Goal: Transaction & Acquisition: Purchase product/service

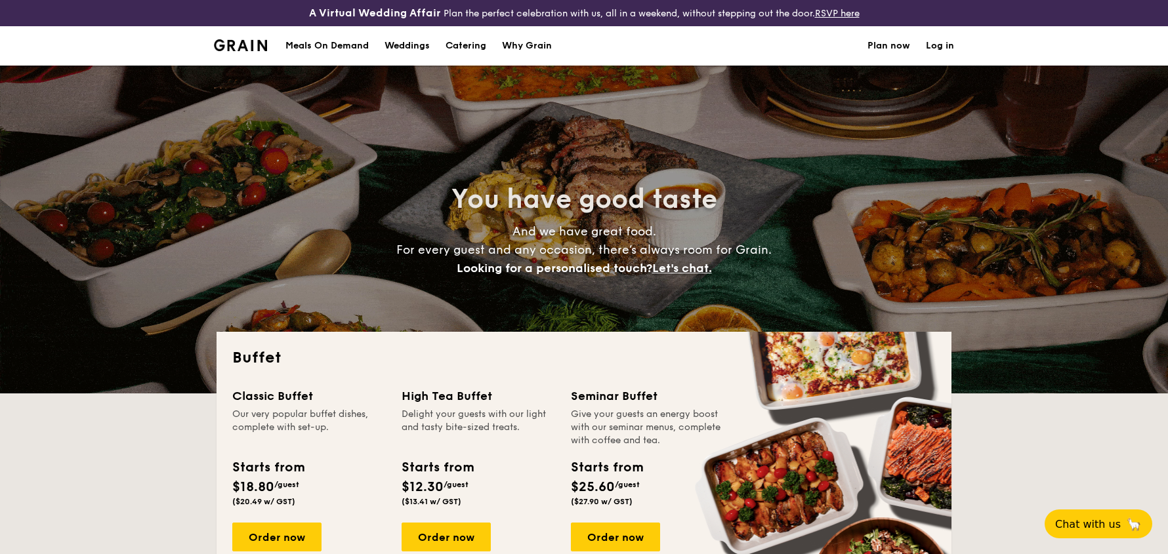
select select
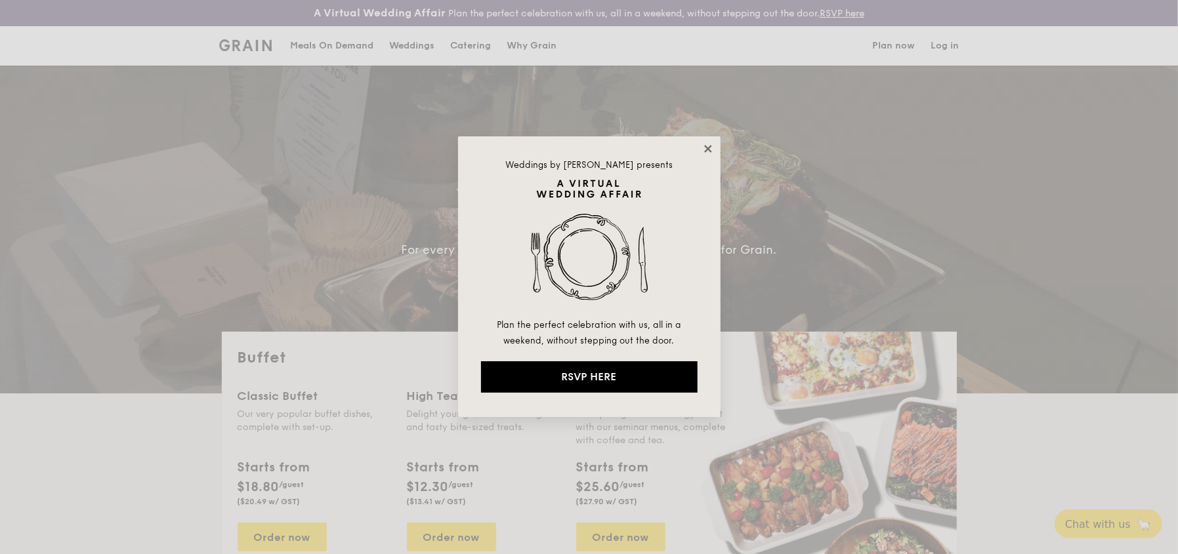
click at [709, 146] on icon at bounding box center [707, 148] width 7 height 7
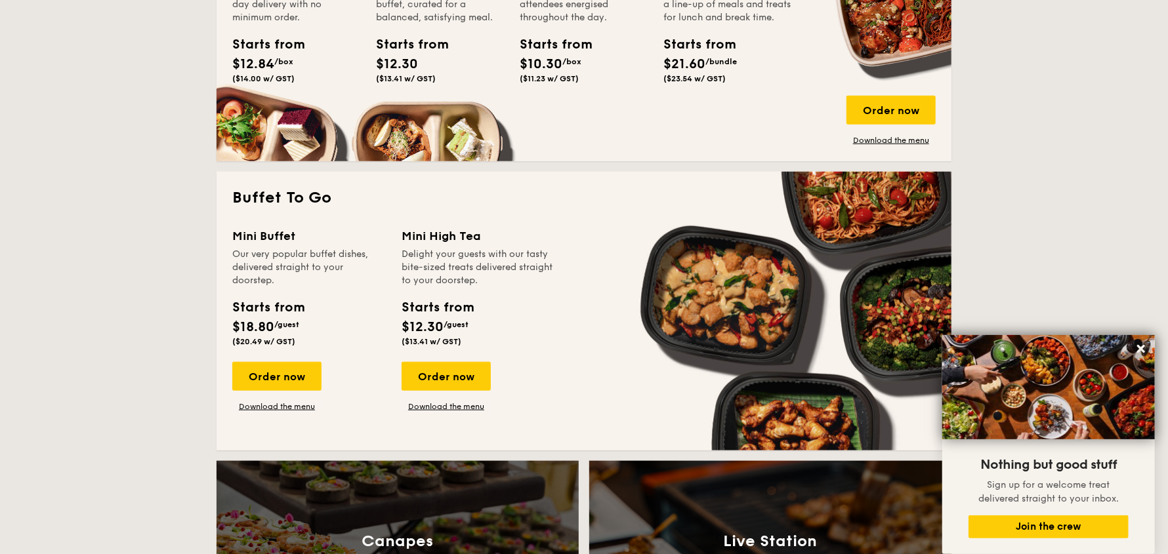
scroll to position [655, 0]
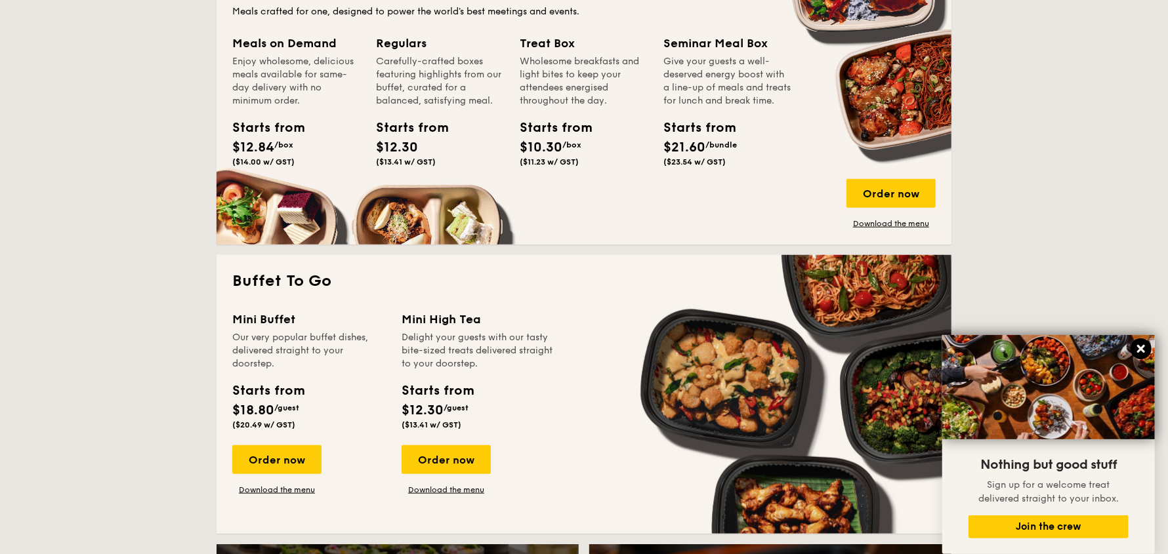
click at [1140, 347] on icon at bounding box center [1141, 349] width 8 height 8
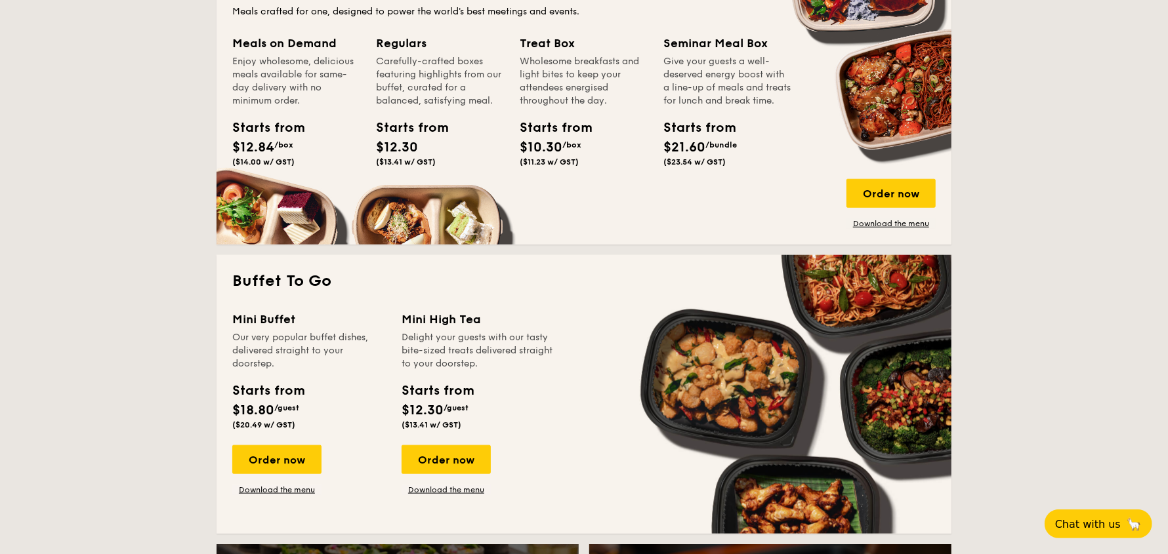
scroll to position [524, 0]
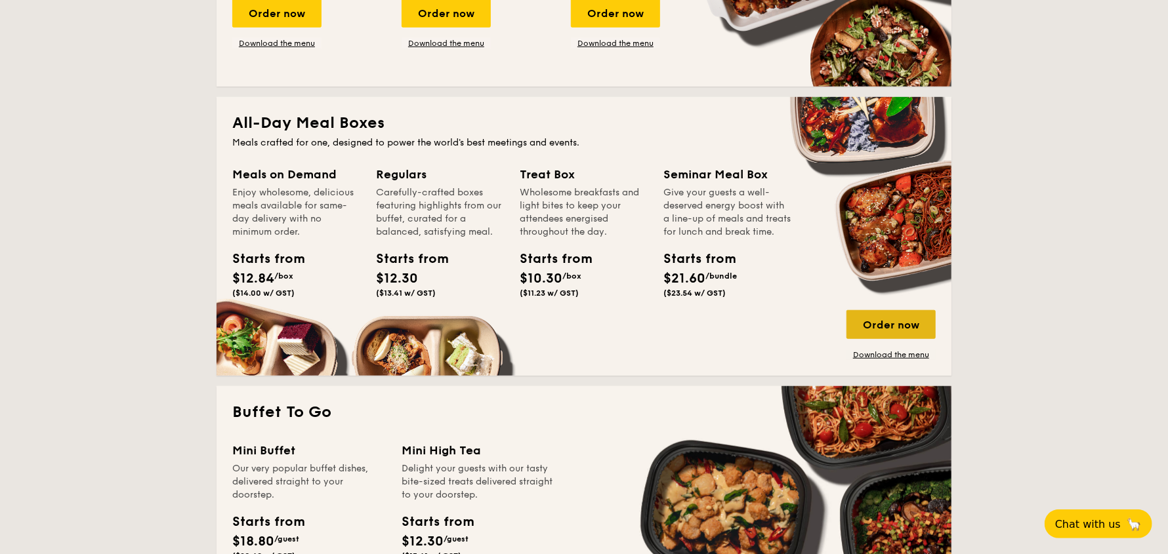
click at [866, 318] on div "Order now" at bounding box center [890, 324] width 89 height 29
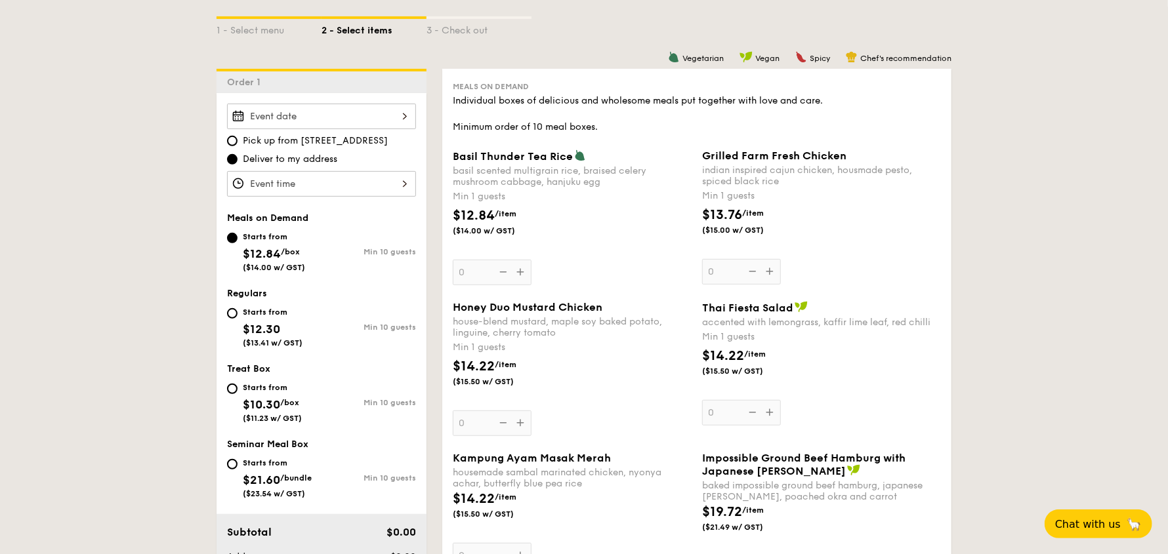
scroll to position [394, 0]
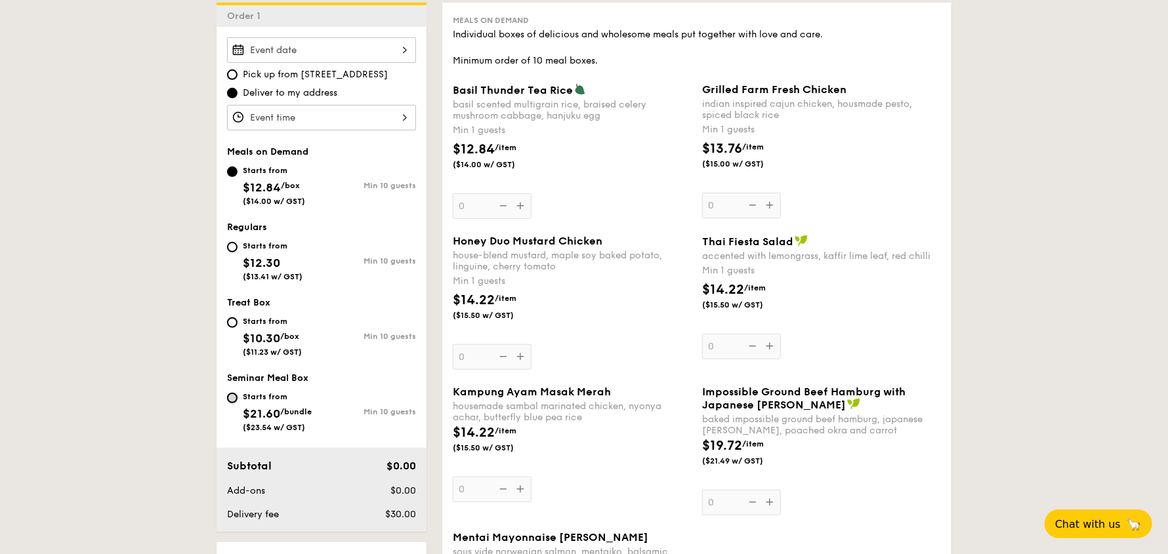
click at [231, 397] on input "Starts from $21.60 /bundle ($23.54 w/ GST) Min 10 guests" at bounding box center [232, 398] width 10 height 10
radio input "true"
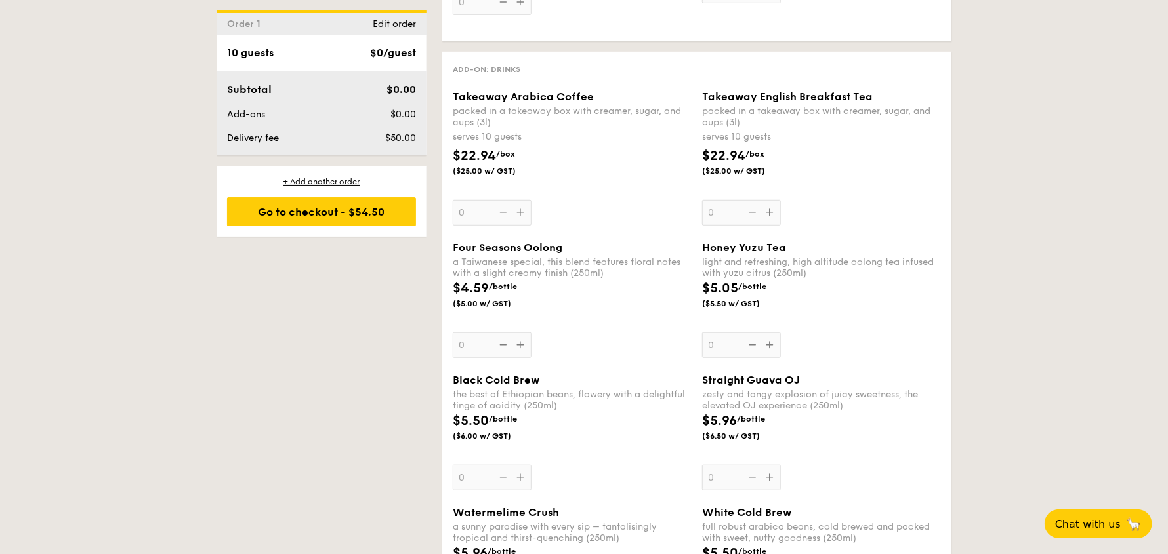
scroll to position [3608, 0]
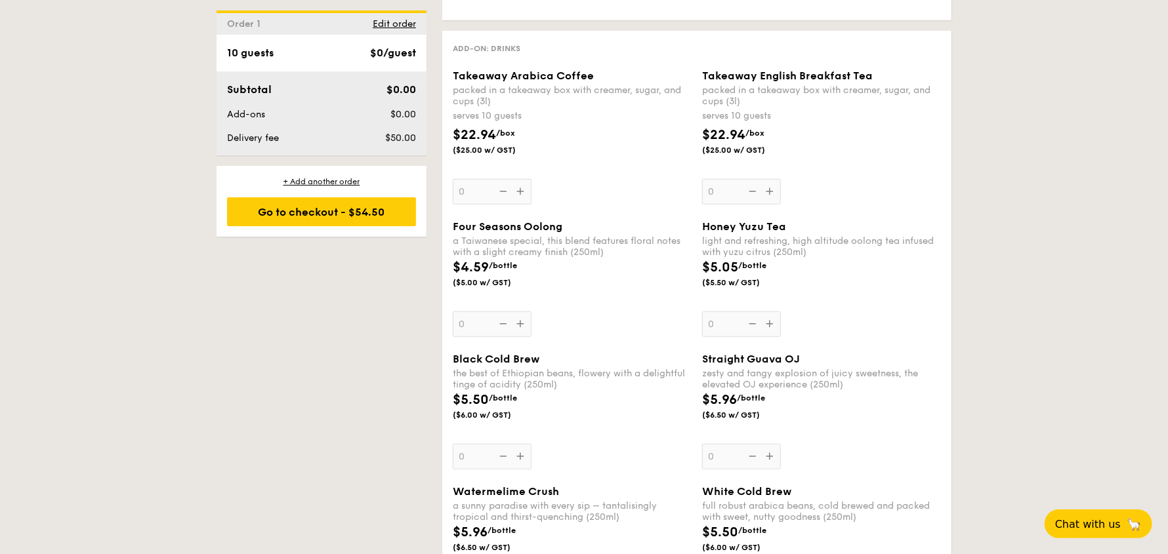
click at [726, 182] on div "Takeaway English Breakfast Tea packed in a takeaway box with [PERSON_NAME], sug…" at bounding box center [821, 137] width 239 height 135
click at [726, 182] on input "0" at bounding box center [741, 192] width 79 height 26
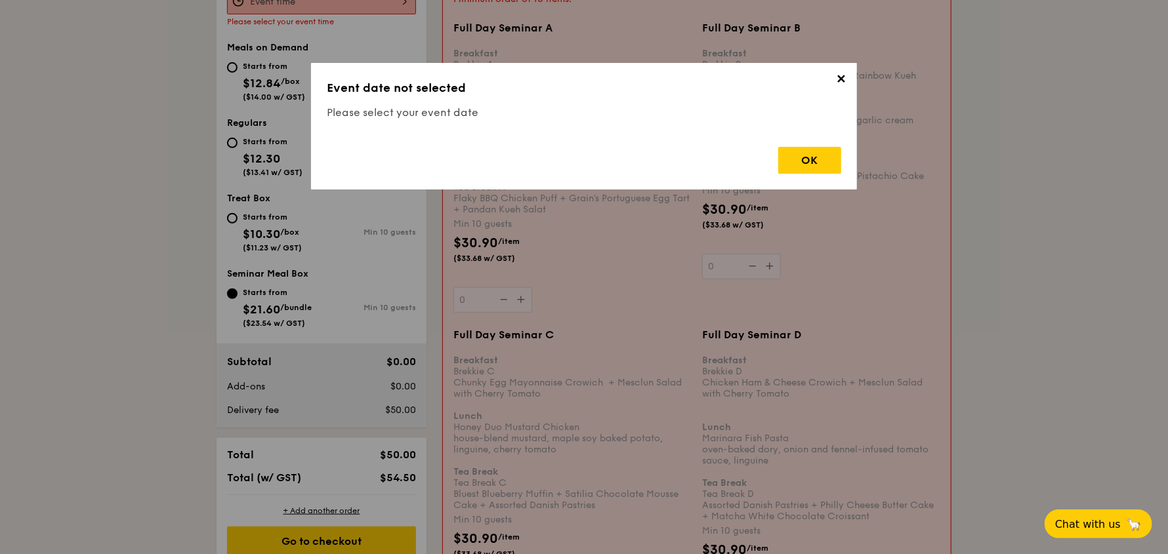
scroll to position [376, 0]
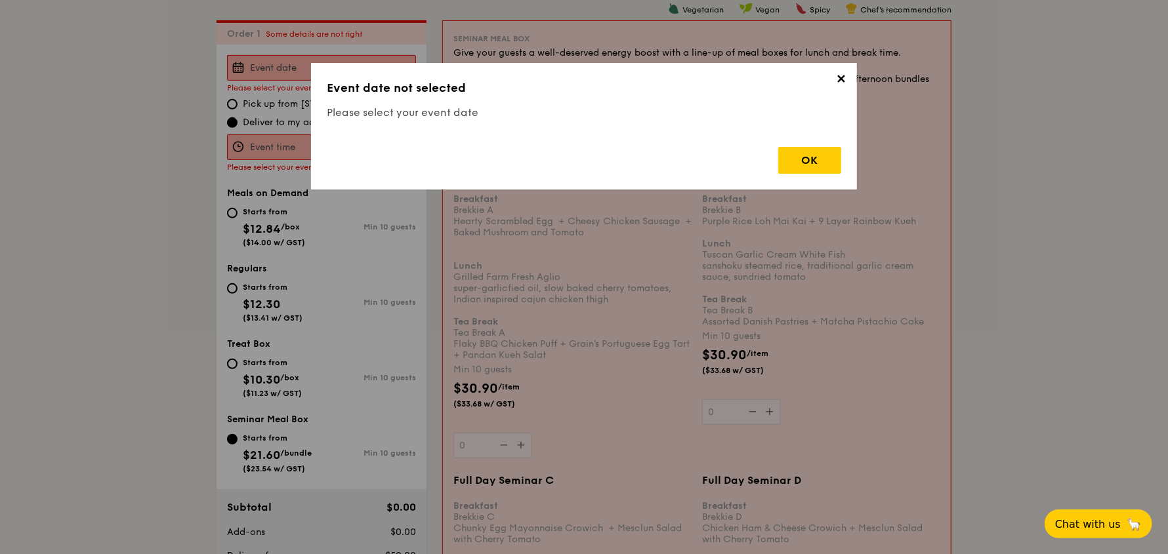
click at [839, 81] on span "✕" at bounding box center [841, 81] width 18 height 18
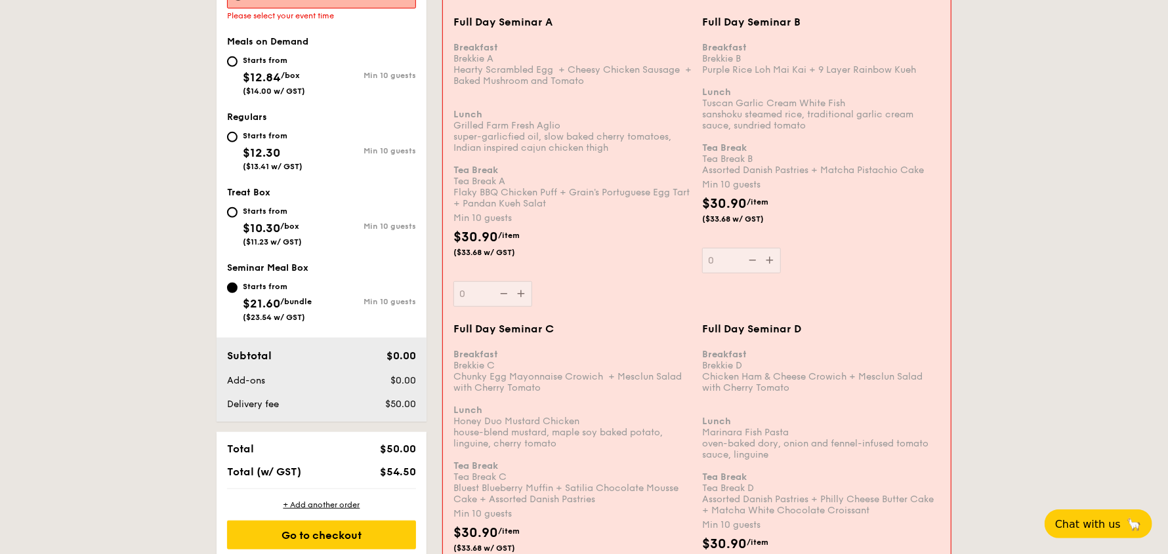
scroll to position [251, 0]
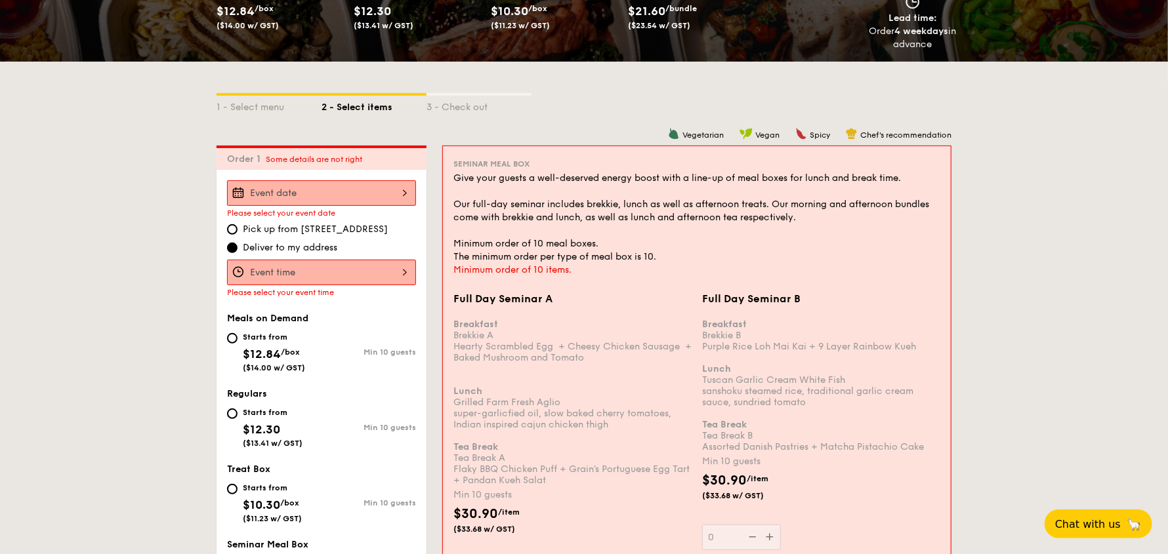
click at [323, 194] on div at bounding box center [321, 193] width 189 height 26
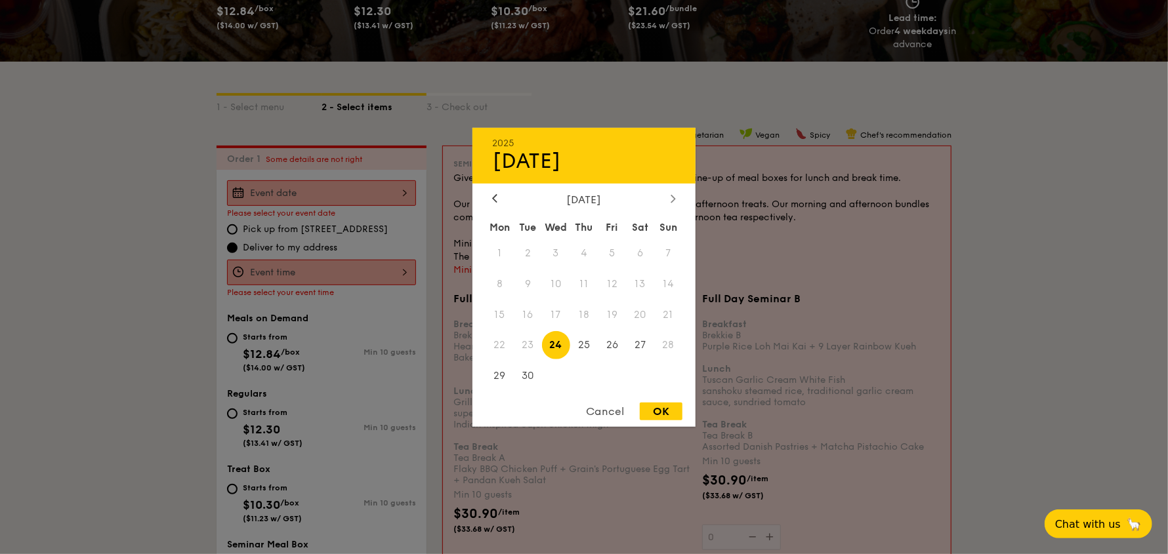
click at [675, 200] on icon at bounding box center [673, 198] width 5 height 9
click at [610, 344] on span "24" at bounding box center [612, 345] width 28 height 28
click at [648, 408] on div "OK" at bounding box center [661, 412] width 43 height 18
type input "[DATE]"
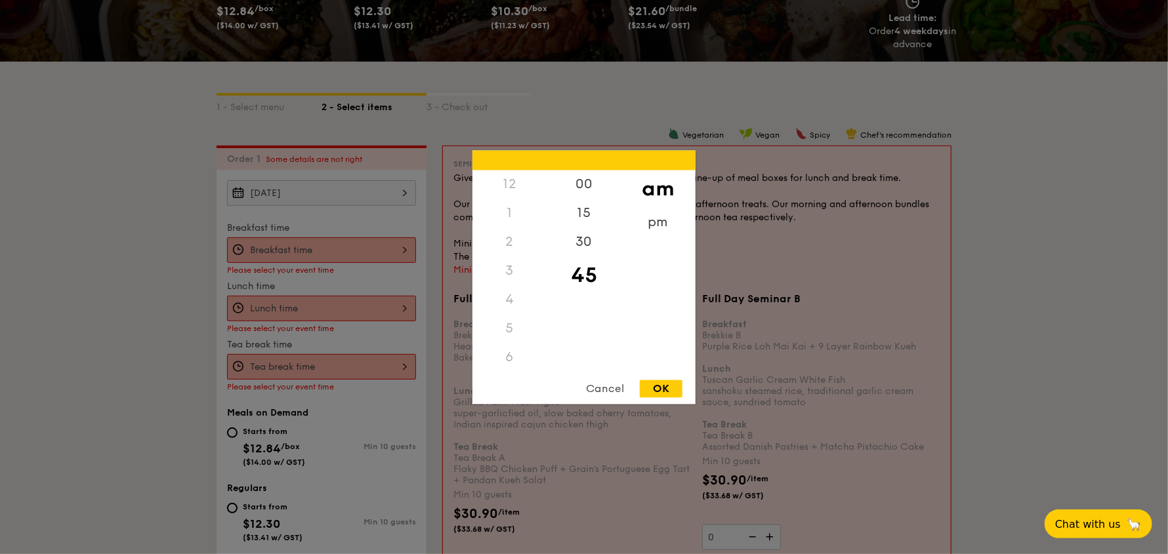
click at [322, 251] on div "12 1 2 3 4 5 6 7 8 9 10 11 00 15 30 45 am pm Cancel OK" at bounding box center [321, 251] width 189 height 26
click at [511, 326] on div "10" at bounding box center [509, 328] width 74 height 38
click at [582, 257] on div "30" at bounding box center [584, 247] width 74 height 38
click at [665, 388] on div "OK" at bounding box center [661, 389] width 43 height 18
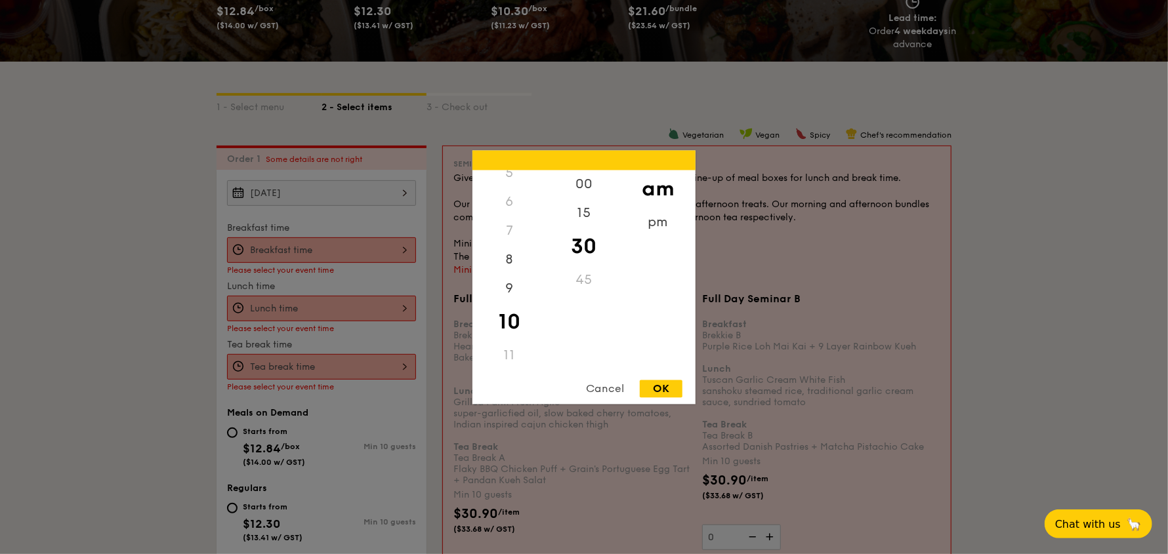
type input "10:30AM"
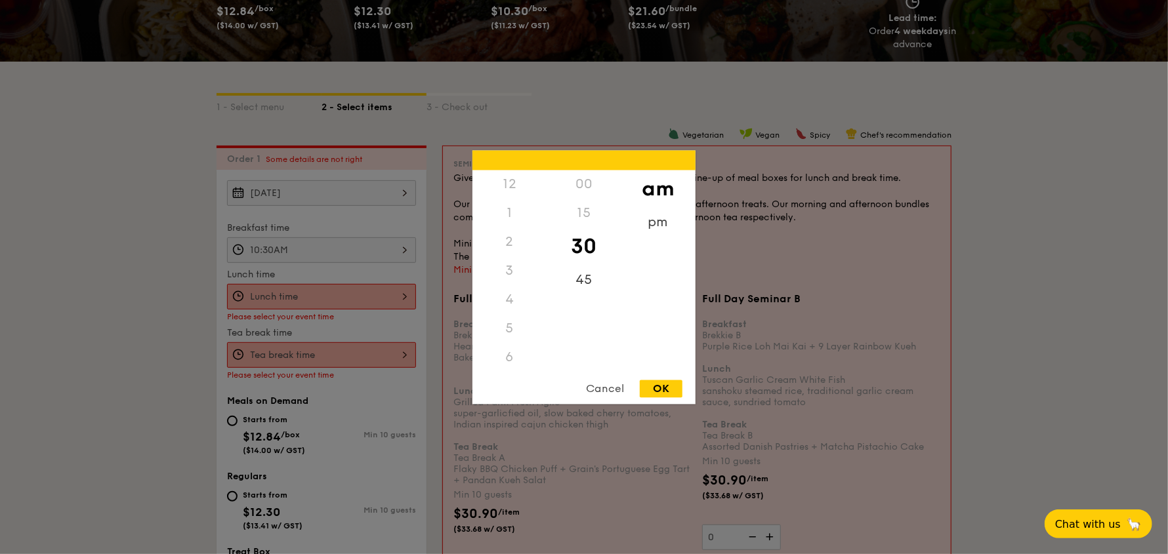
click at [363, 300] on div "12 1 2 3 4 5 6 7 8 9 10 11 00 15 30 45 am pm Cancel OK" at bounding box center [321, 297] width 189 height 26
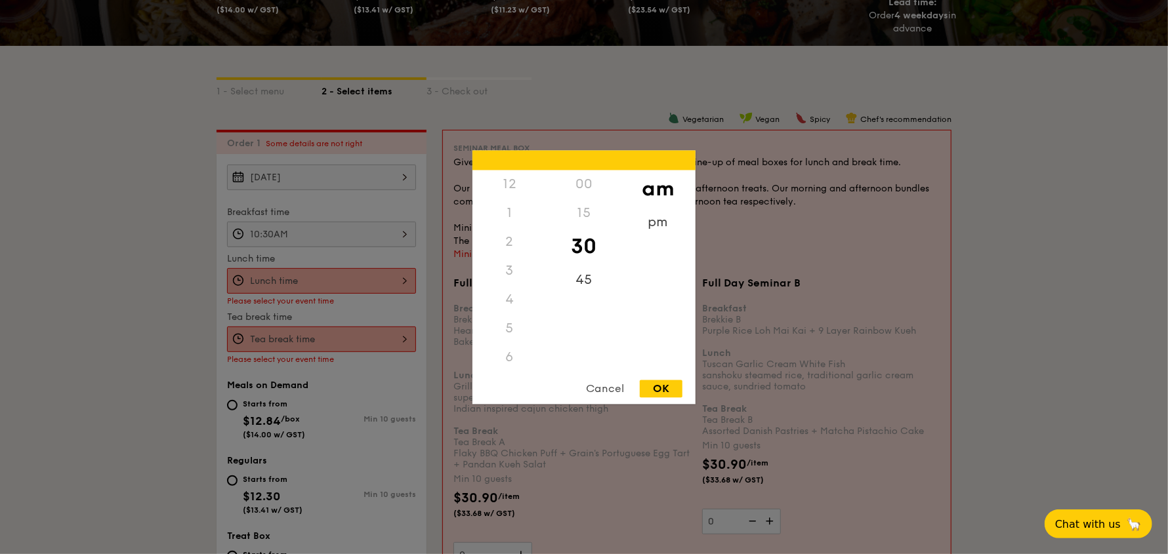
scroll to position [185, 0]
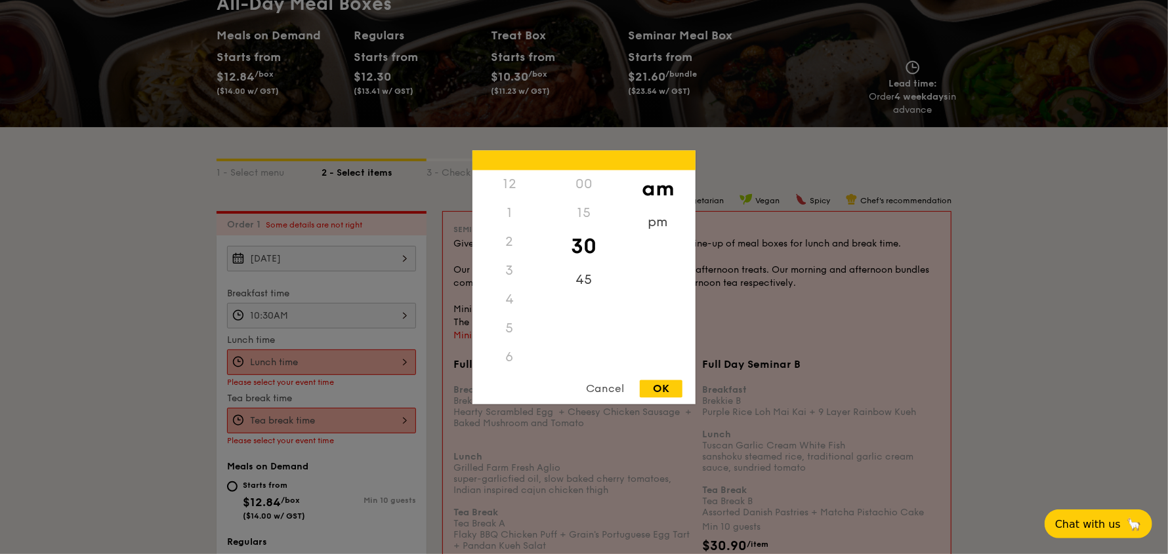
click at [510, 186] on div "12" at bounding box center [509, 184] width 74 height 29
click at [508, 184] on div "12" at bounding box center [509, 184] width 74 height 29
click at [645, 224] on div "pm" at bounding box center [658, 227] width 74 height 38
click at [505, 188] on div "12" at bounding box center [509, 189] width 74 height 38
click at [649, 386] on div "OK" at bounding box center [661, 389] width 43 height 18
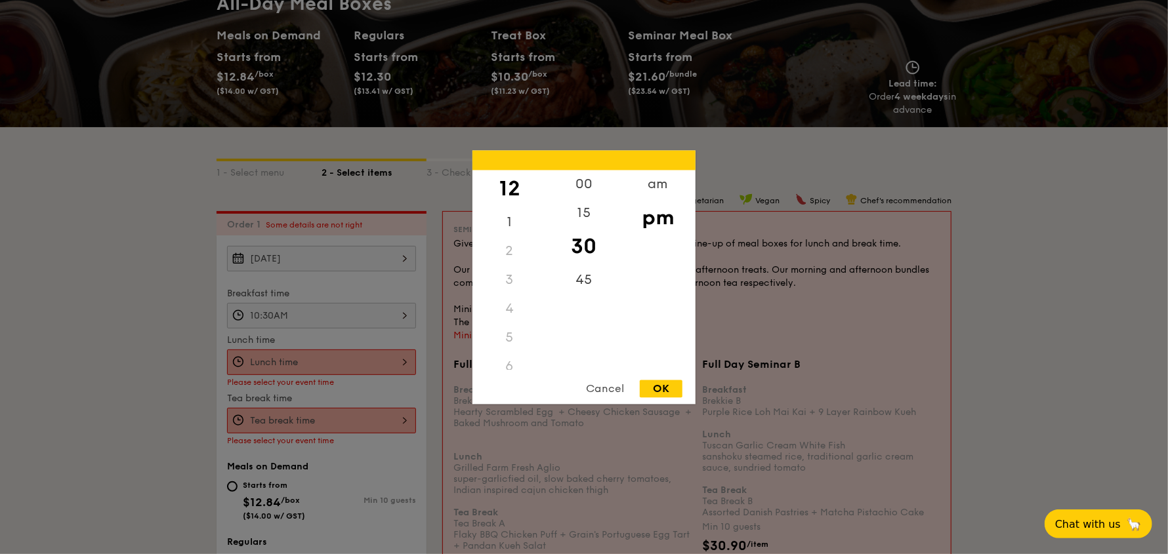
type input "12:30PM"
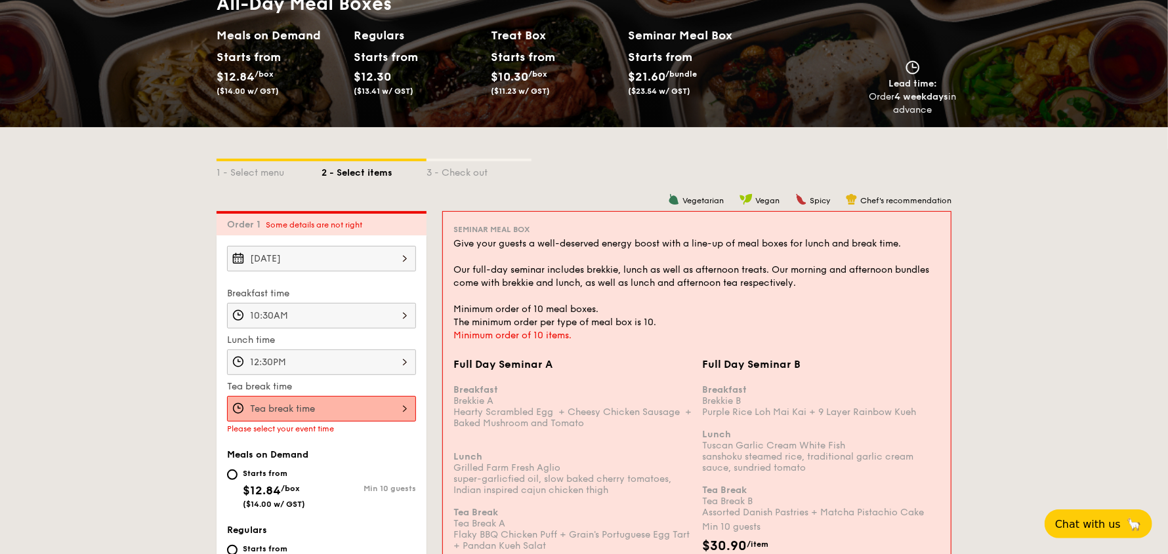
click at [343, 405] on div at bounding box center [321, 409] width 189 height 26
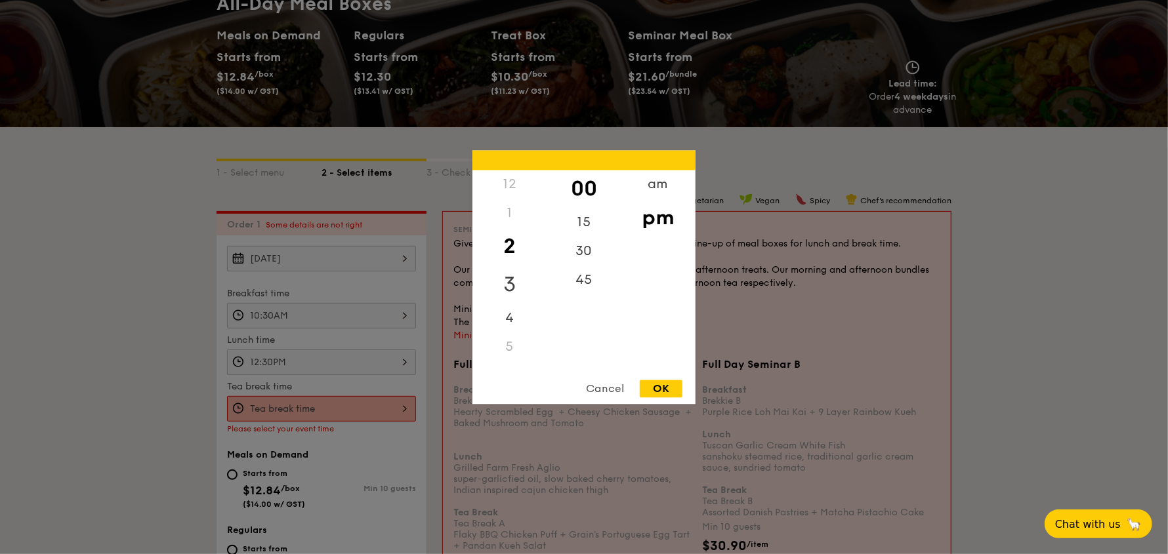
click at [511, 286] on div "3" at bounding box center [509, 285] width 74 height 38
click at [582, 262] on div "30" at bounding box center [584, 256] width 74 height 38
click at [674, 387] on div "OK" at bounding box center [661, 389] width 43 height 18
type input "3:30PM"
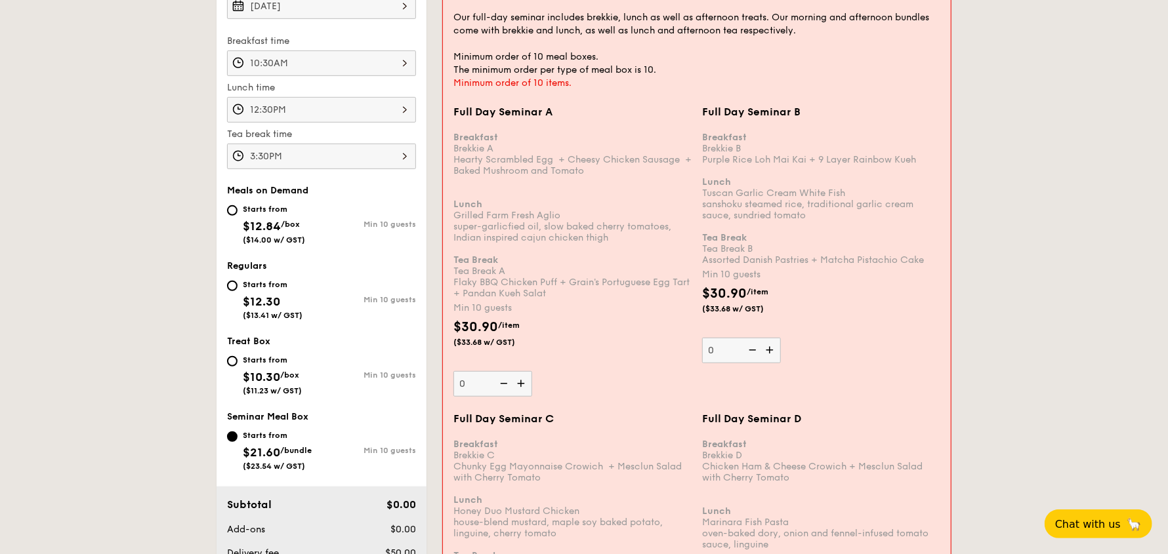
scroll to position [447, 0]
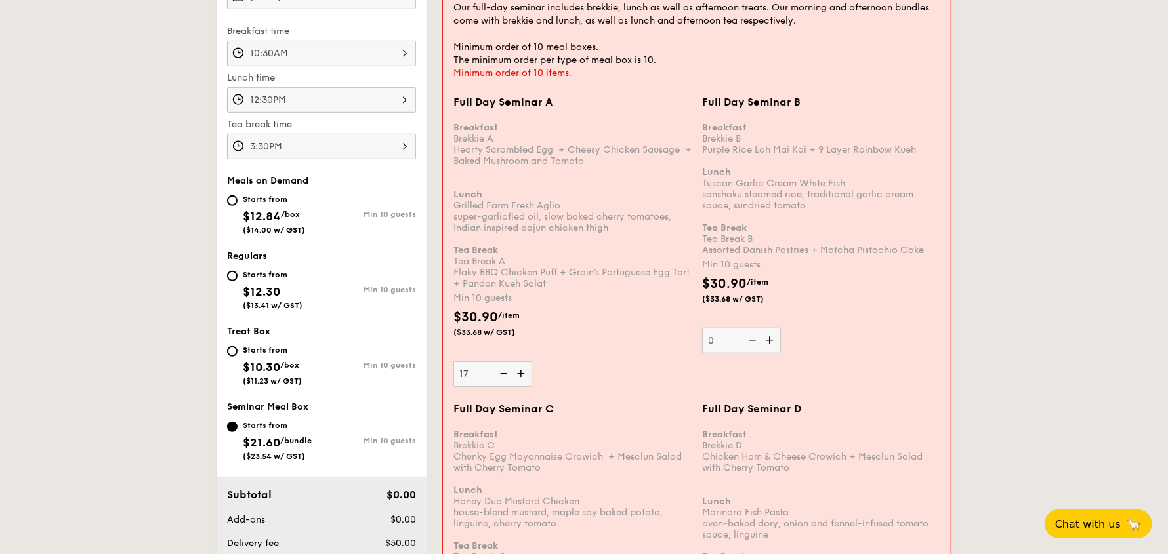
type input "17"
click at [640, 365] on div "Full Day Seminar A Breakfast Brekkie A Hearty Scrambled Egg  + Cheesy Chicken S…" at bounding box center [572, 241] width 238 height 291
click at [532, 365] on input "17" at bounding box center [492, 375] width 79 height 26
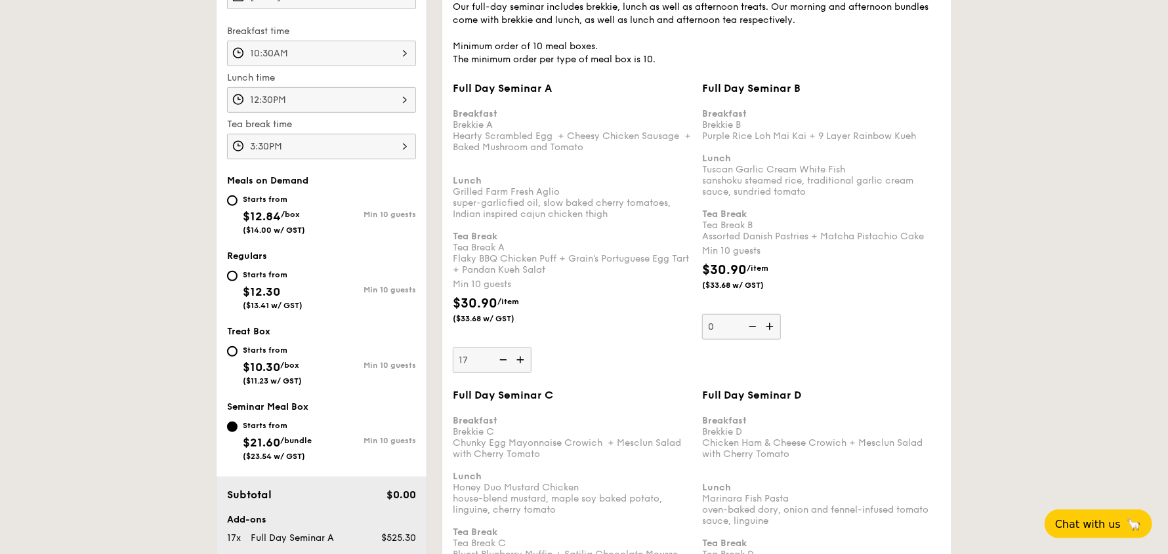
click at [553, 369] on div "Full Day Seminar A Breakfast Brekkie A Hearty Scrambled Egg  + Cheesy Chicken S…" at bounding box center [572, 227] width 239 height 291
click at [531, 369] on input "17" at bounding box center [492, 361] width 79 height 26
click at [574, 341] on div "Full Day Seminar A Breakfast Brekkie A Hearty Scrambled Egg  + Cheesy Chicken S…" at bounding box center [572, 227] width 239 height 291
click at [531, 348] on input "17" at bounding box center [492, 361] width 79 height 26
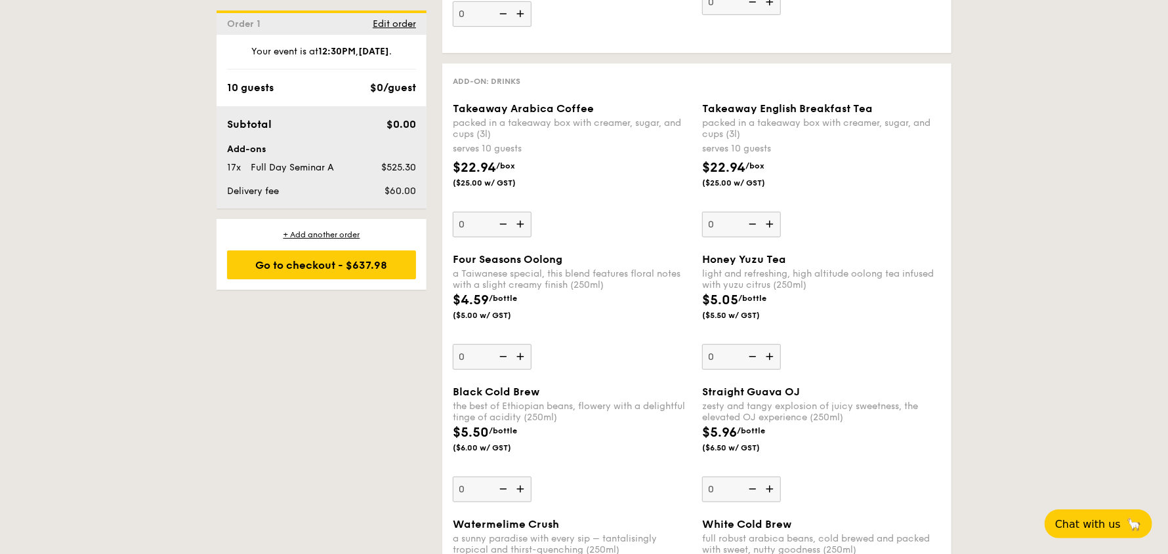
scroll to position [3597, 0]
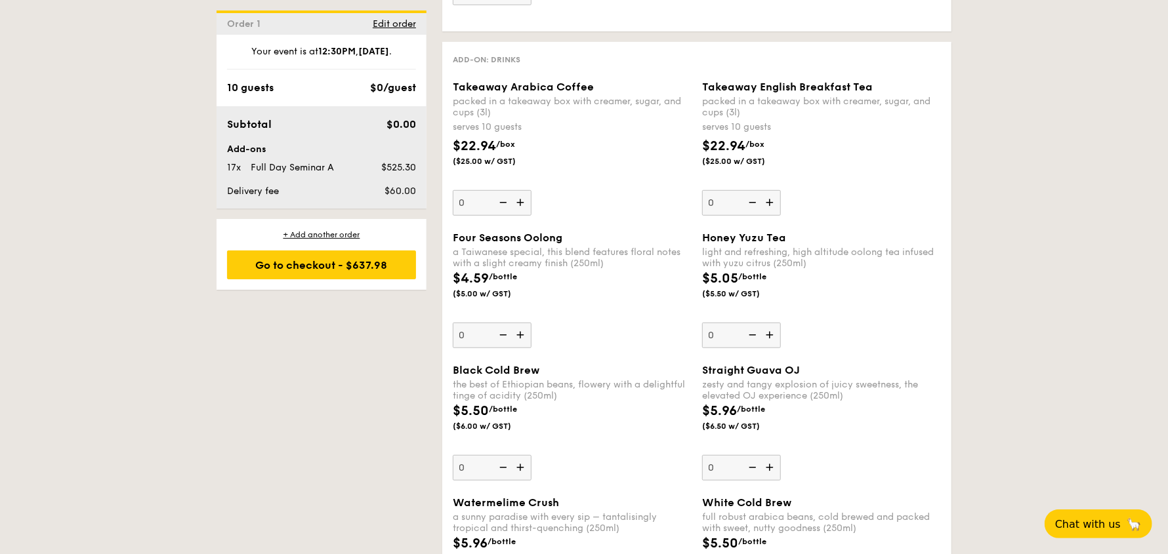
click at [516, 190] on img at bounding box center [522, 202] width 20 height 25
click at [516, 190] on input "0" at bounding box center [492, 203] width 79 height 26
type input "1"
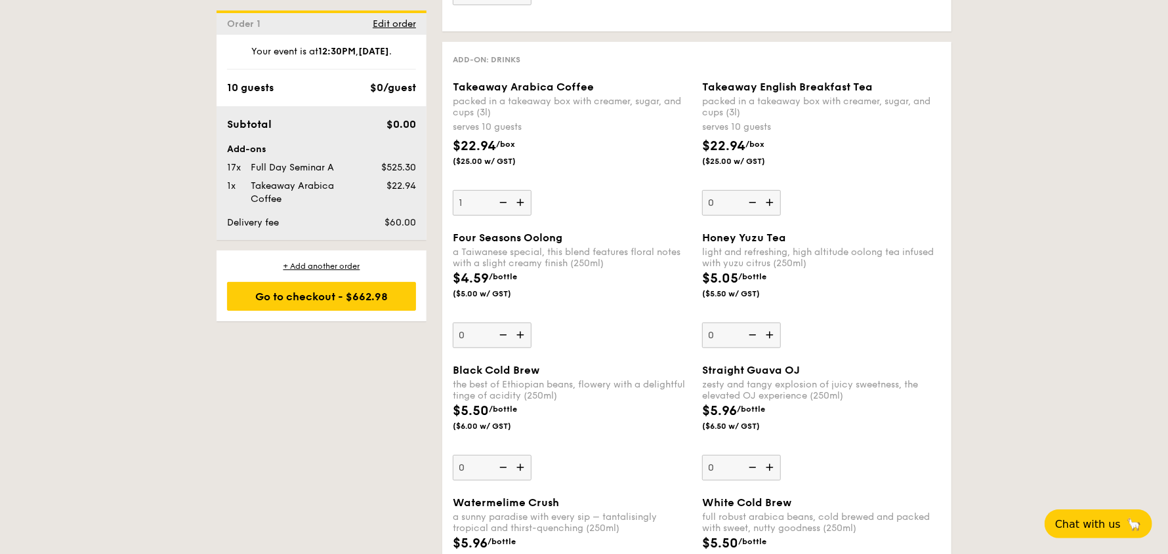
click at [770, 190] on img at bounding box center [771, 202] width 20 height 25
click at [770, 190] on input "0" at bounding box center [741, 203] width 79 height 26
type input "1"
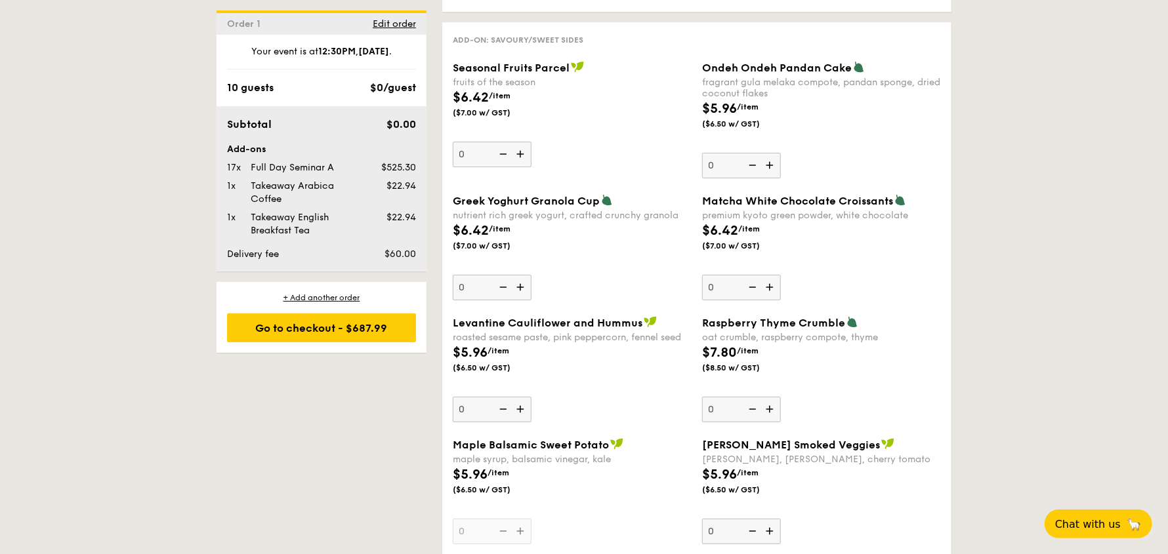
scroll to position [2821, 0]
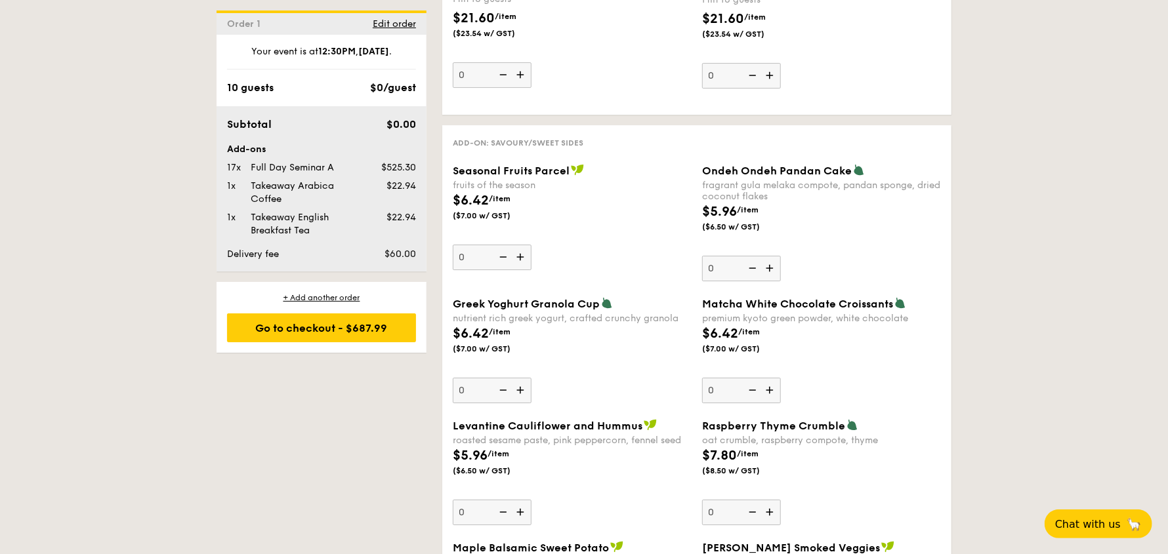
click at [577, 164] on img at bounding box center [577, 170] width 13 height 12
click at [531, 245] on input "0" at bounding box center [492, 258] width 79 height 26
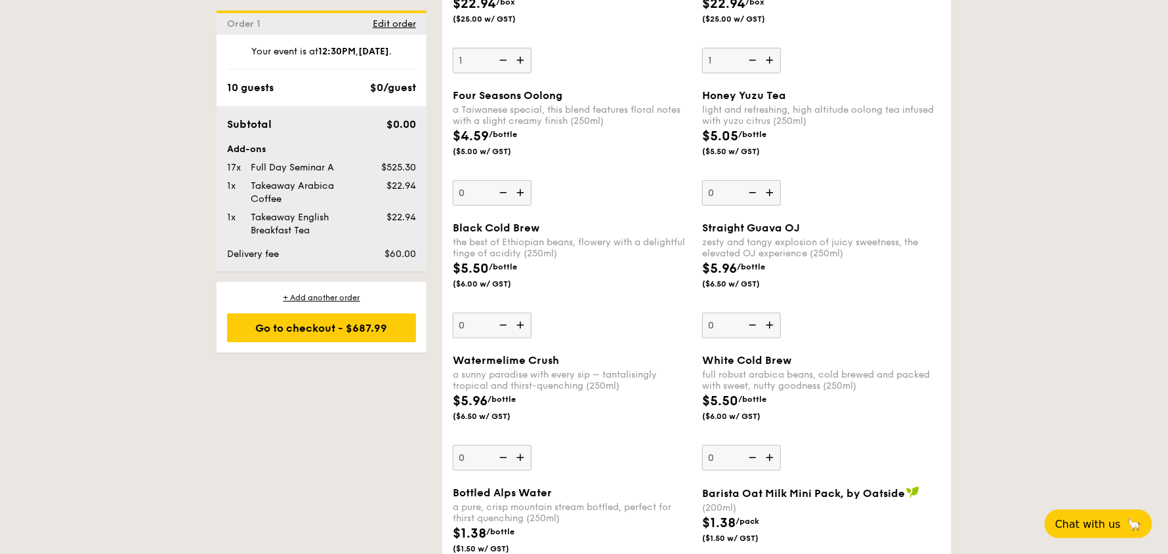
scroll to position [2792, 0]
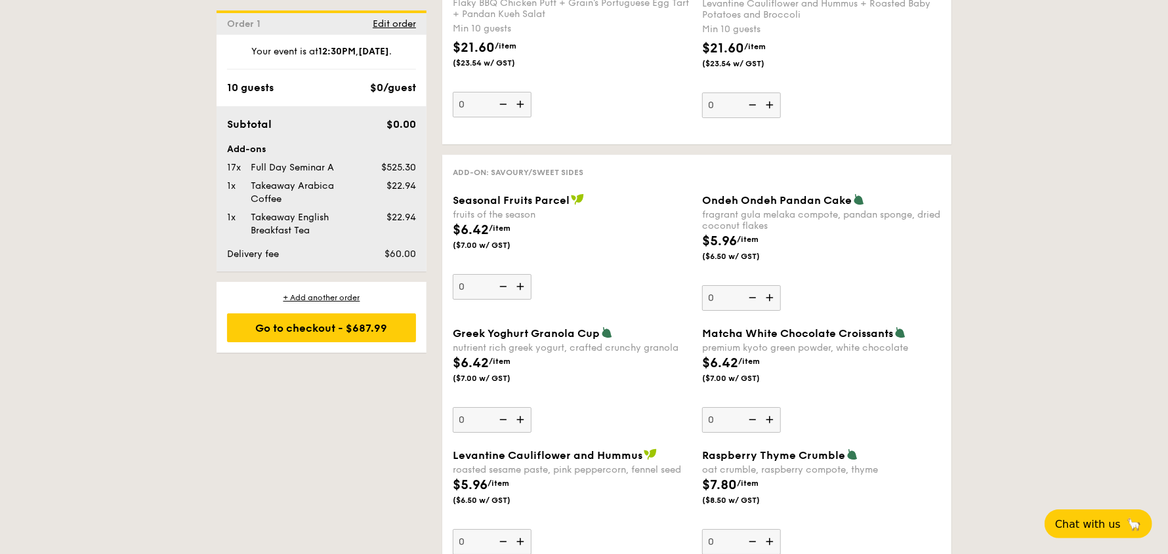
click at [935, 476] on div "$7.80 /item ($8.50 w/ GST)" at bounding box center [821, 499] width 249 height 46
click at [781, 530] on input "0" at bounding box center [741, 543] width 79 height 26
